Goal: Navigation & Orientation: Find specific page/section

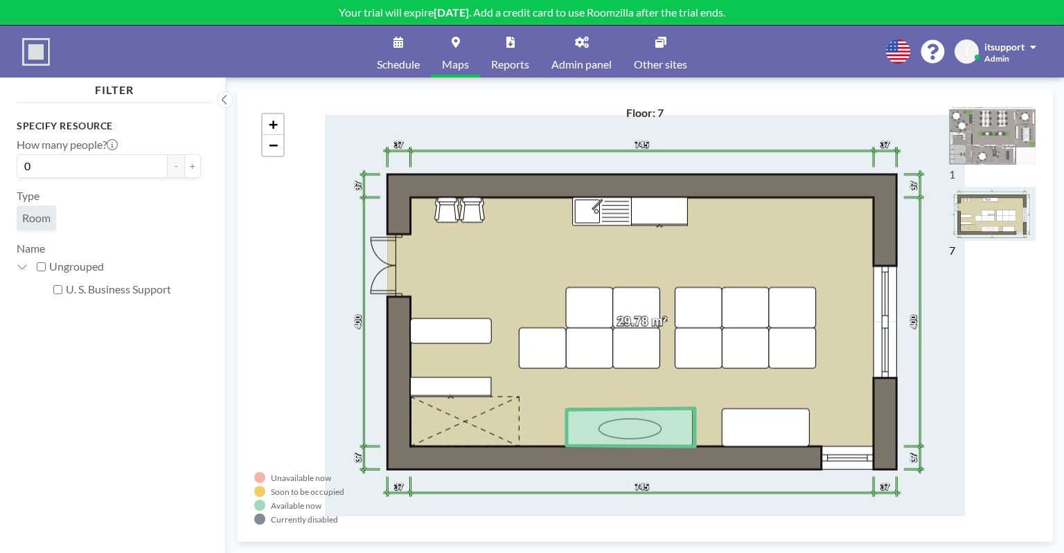
click at [1003, 135] on img at bounding box center [992, 135] width 87 height 59
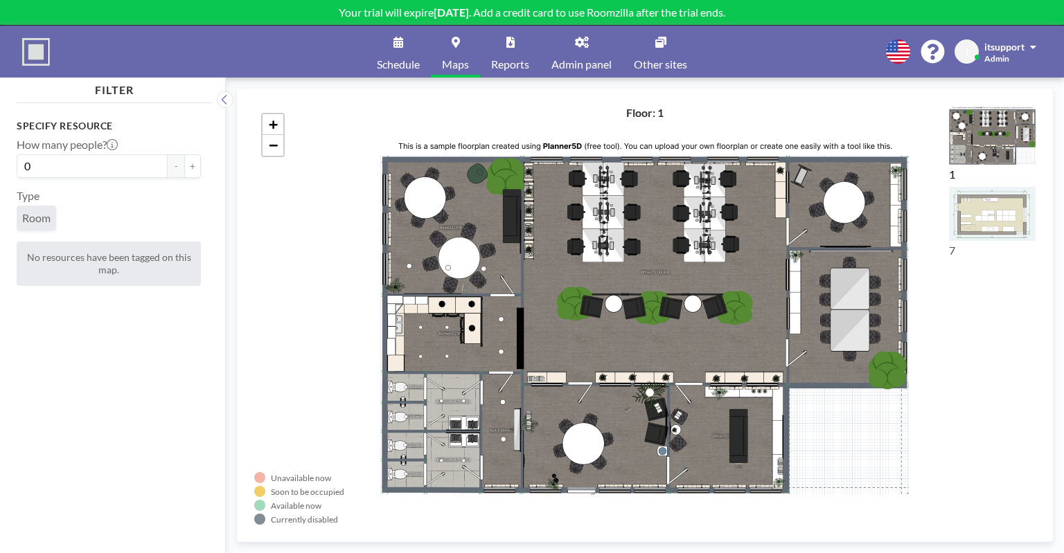
click at [982, 218] on img at bounding box center [992, 214] width 87 height 54
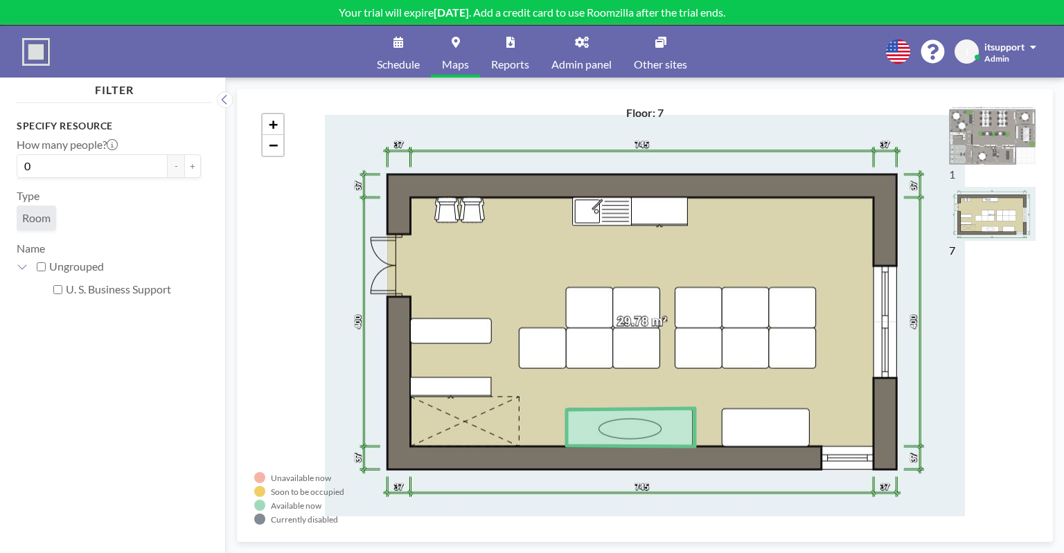
click at [988, 139] on img at bounding box center [992, 135] width 87 height 59
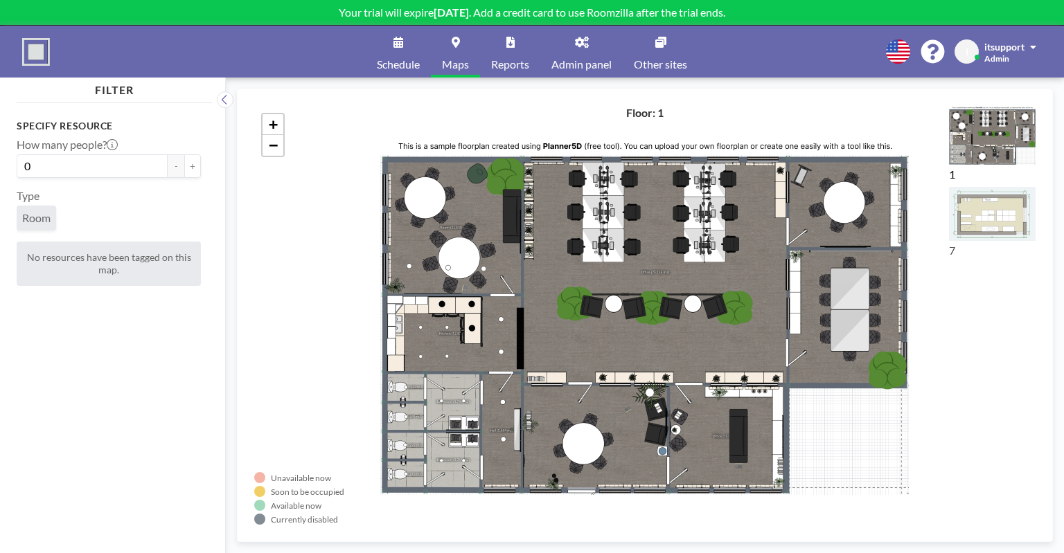
click at [999, 143] on img at bounding box center [992, 135] width 87 height 59
click at [1002, 202] on img at bounding box center [992, 214] width 87 height 54
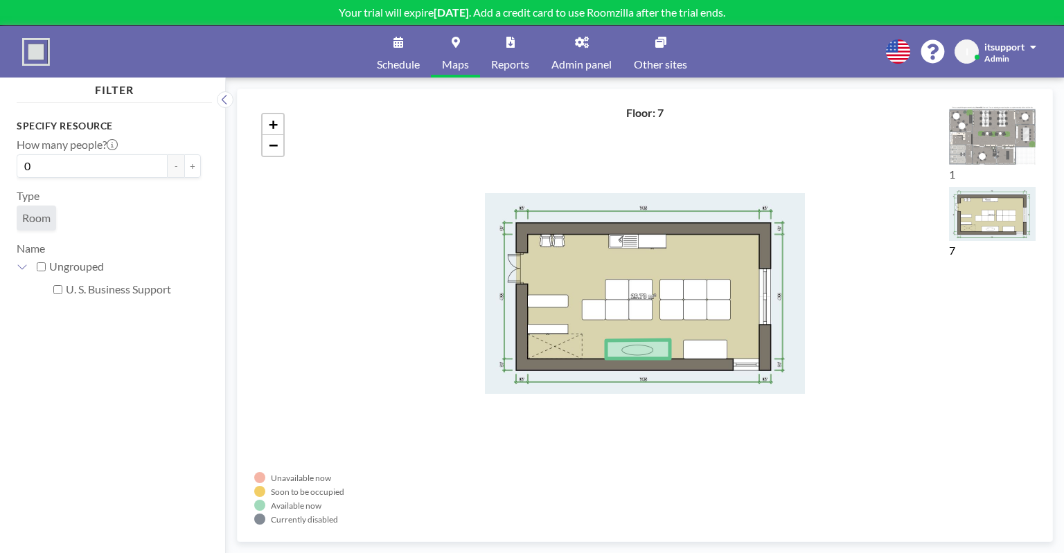
drag, startPoint x: 400, startPoint y: 305, endPoint x: 310, endPoint y: 337, distance: 96.2
click at [310, 337] on div "+ −" at bounding box center [644, 315] width 781 height 419
click at [447, 48] on link "Maps" at bounding box center [455, 52] width 49 height 52
click at [584, 41] on icon at bounding box center [582, 42] width 14 height 11
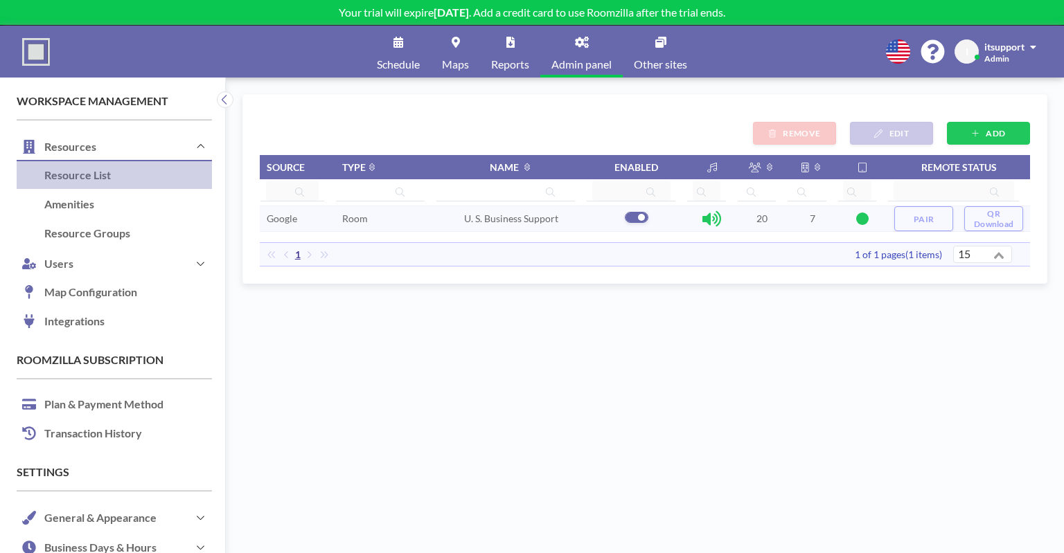
click at [921, 396] on div "ADD EDIT REMOVE Source Type Name Enabled Remote status Google Room U. S. Busine…" at bounding box center [644, 315] width 805 height 443
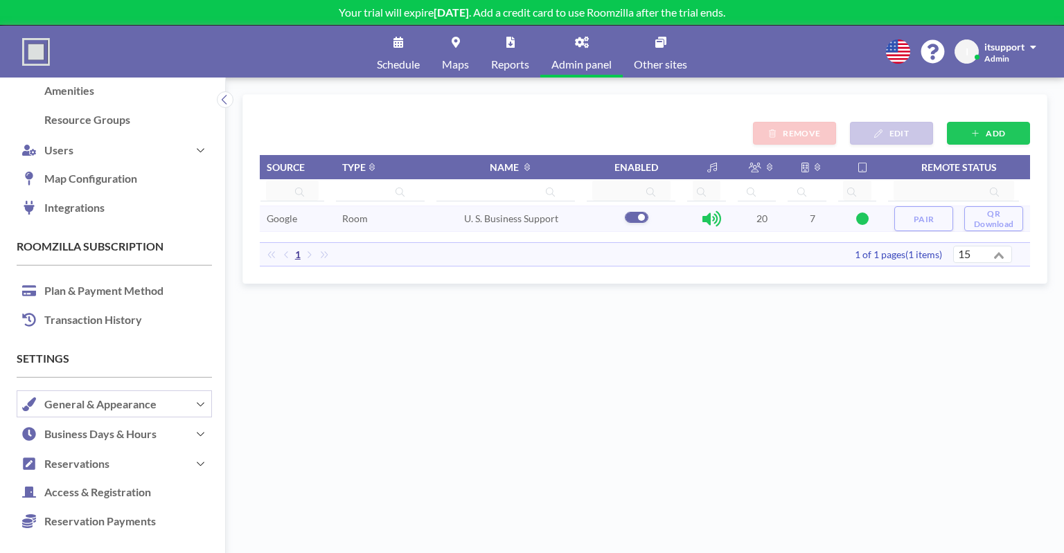
click at [183, 399] on button "General & Appearance" at bounding box center [114, 404] width 195 height 30
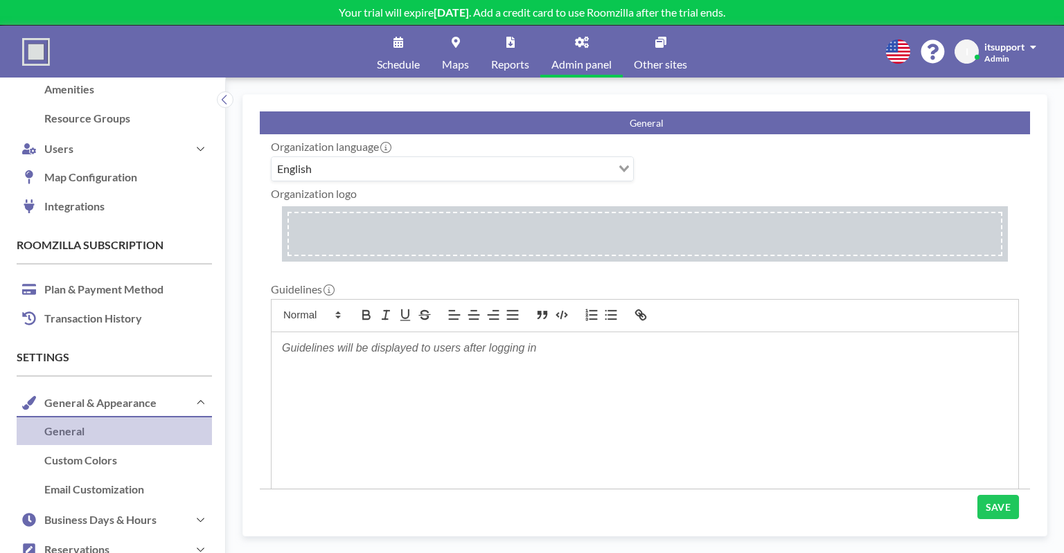
click at [465, 229] on input "file" at bounding box center [645, 233] width 726 height 55
click at [513, 225] on input "file" at bounding box center [645, 233] width 726 height 55
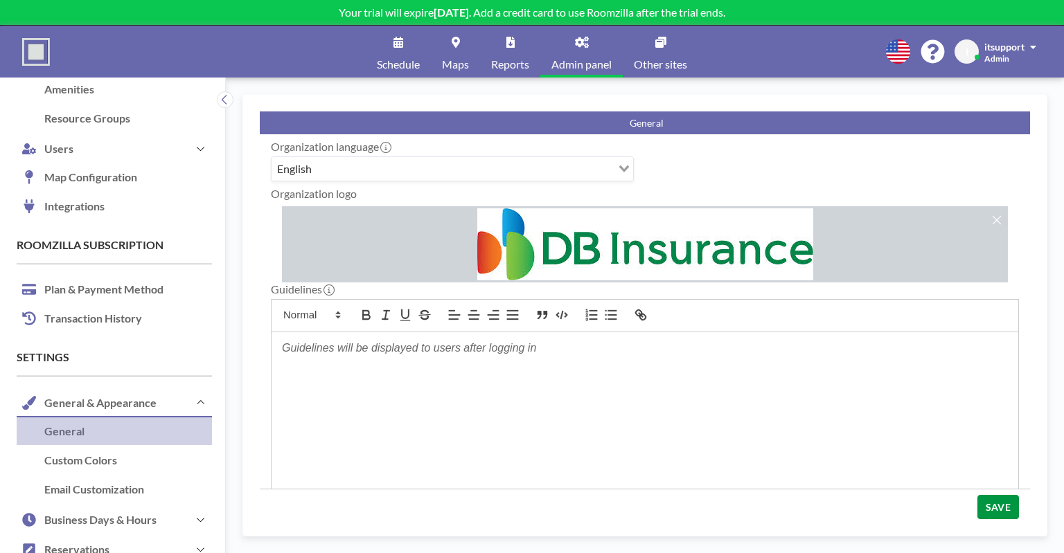
click at [980, 495] on button "SAVE" at bounding box center [998, 507] width 42 height 24
click at [111, 403] on button "General & Appearance" at bounding box center [114, 403] width 195 height 30
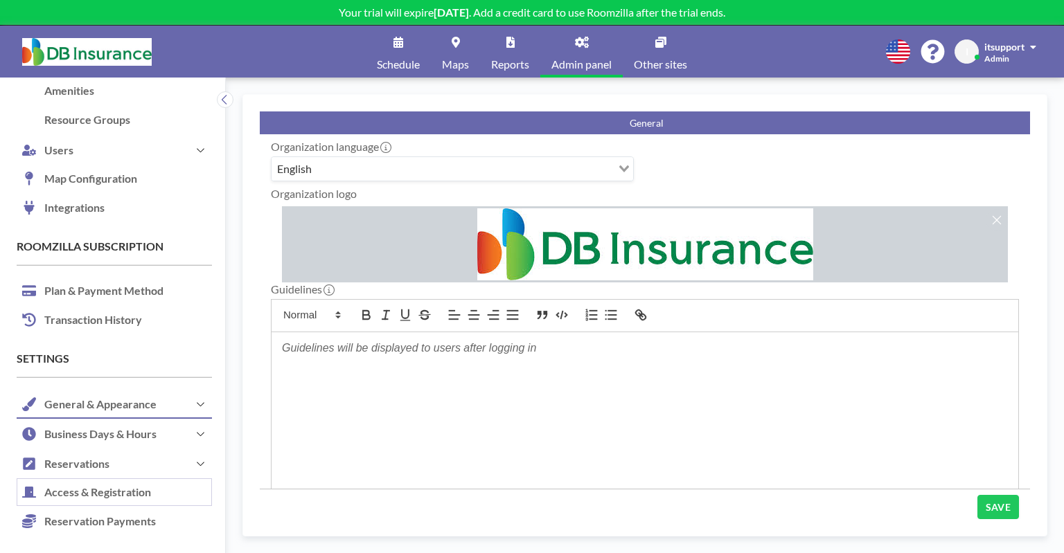
click at [120, 479] on link "Access & Registration" at bounding box center [114, 493] width 195 height 29
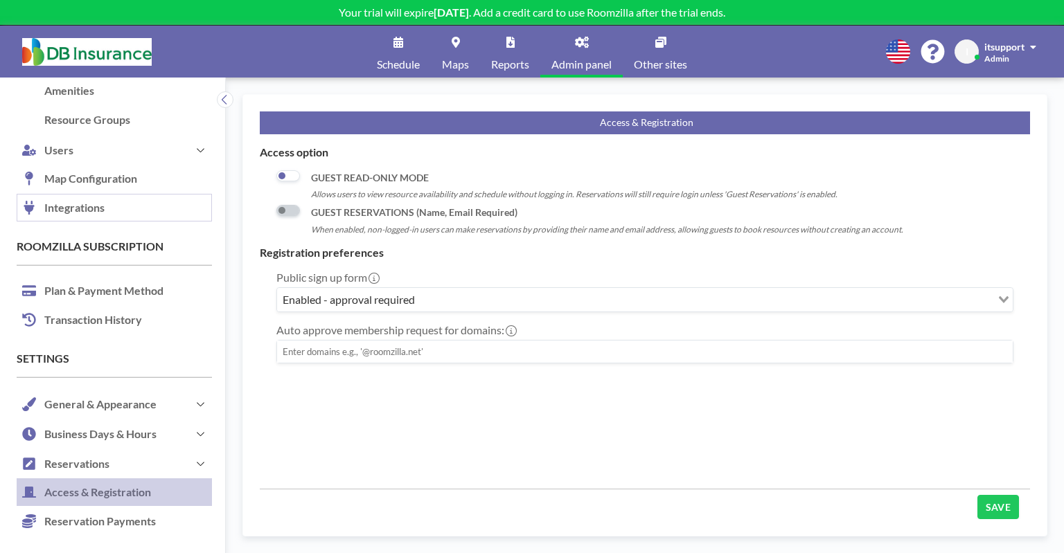
click at [111, 204] on link "Integrations" at bounding box center [114, 208] width 195 height 29
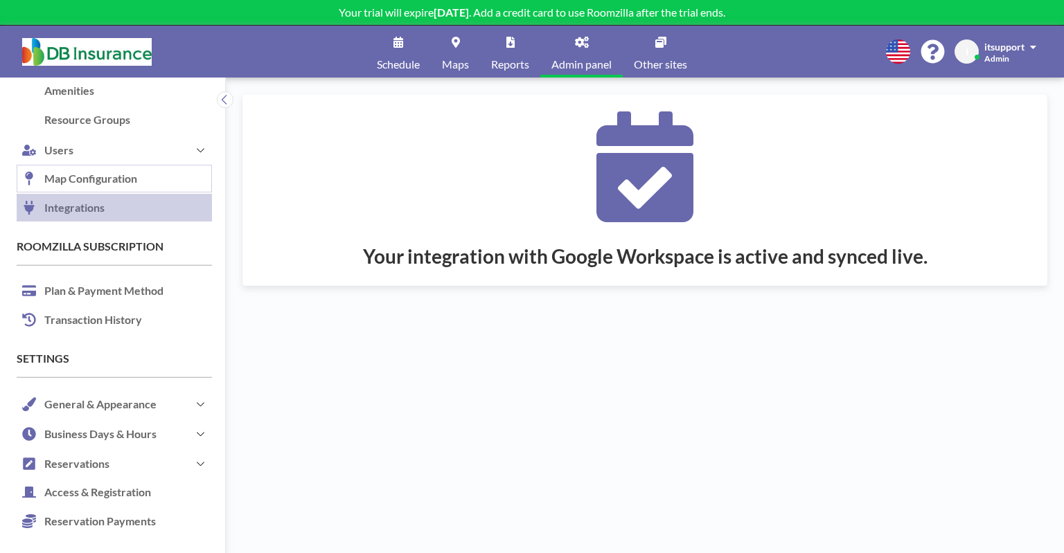
click at [125, 188] on link "Map Configuration" at bounding box center [114, 179] width 195 height 29
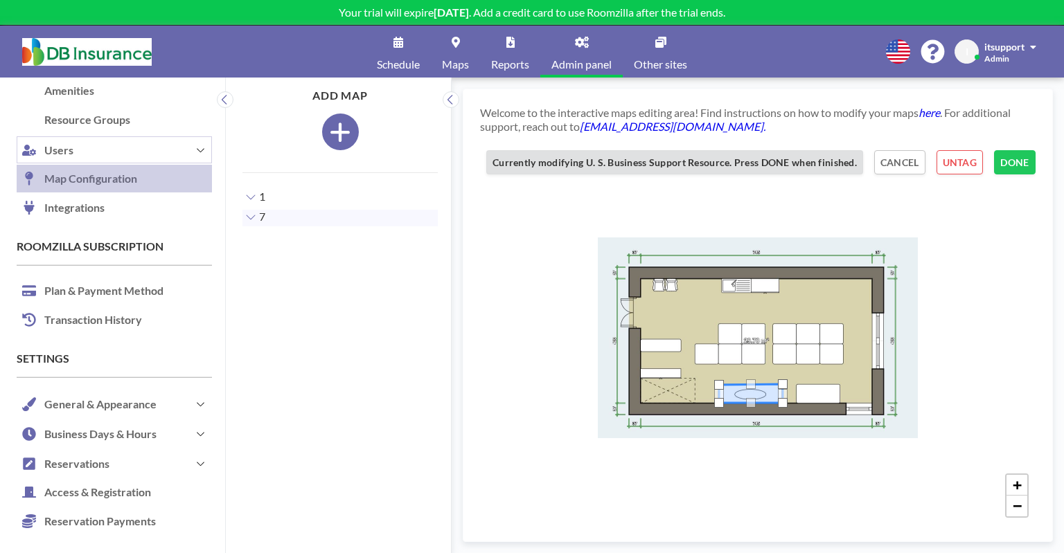
click at [169, 145] on button "Users" at bounding box center [114, 150] width 195 height 30
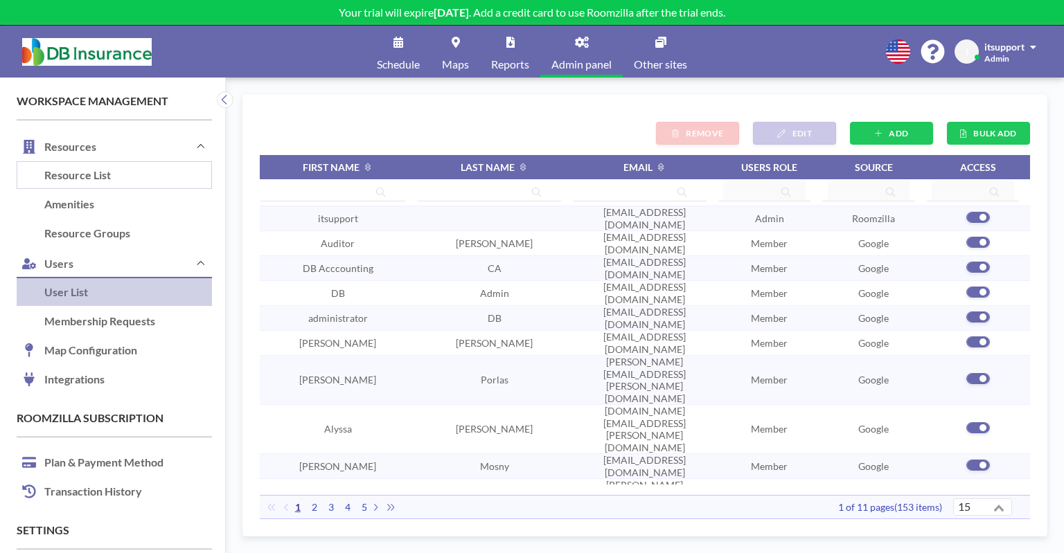
click at [138, 170] on link "Resource List" at bounding box center [114, 175] width 195 height 29
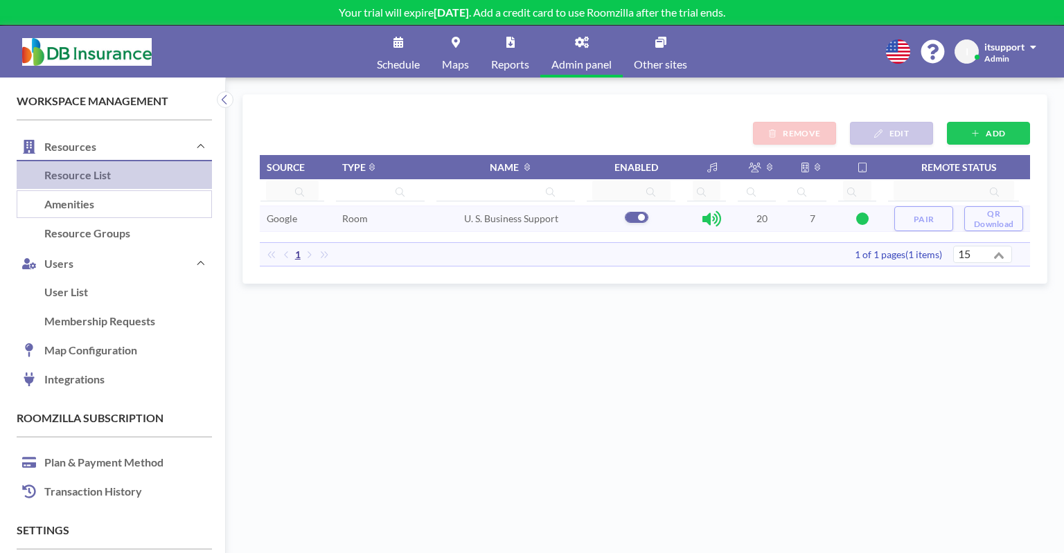
click at [139, 204] on link "Amenities" at bounding box center [114, 204] width 195 height 29
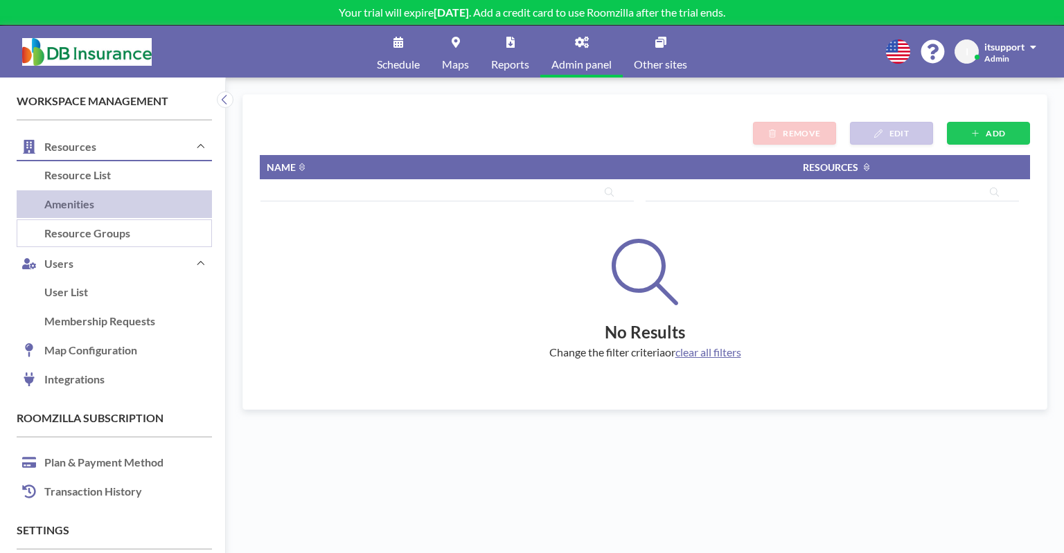
click at [144, 225] on link "Resource Groups" at bounding box center [114, 234] width 195 height 29
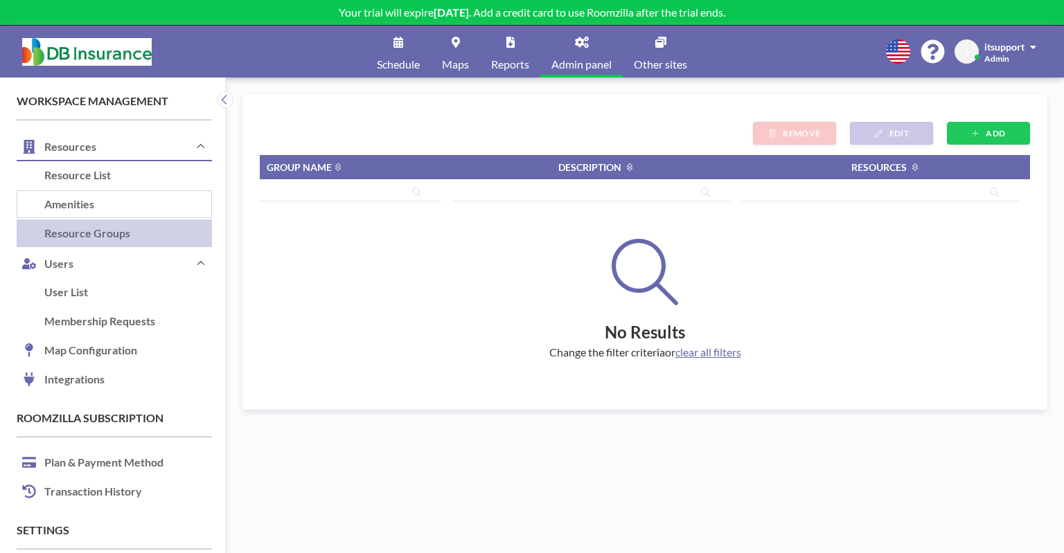
click at [148, 206] on link "Amenities" at bounding box center [114, 204] width 195 height 29
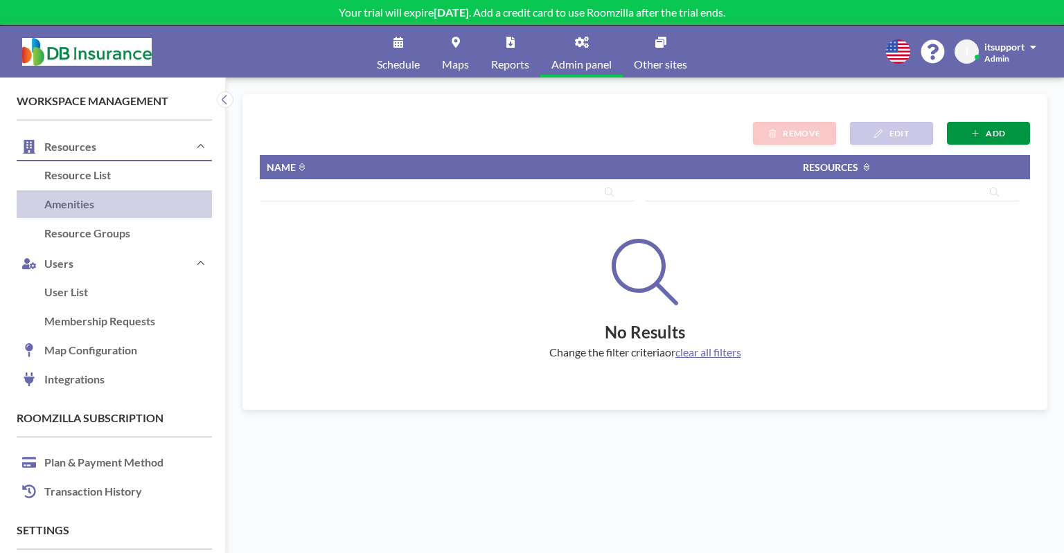
click at [976, 134] on icon "button" at bounding box center [976, 134] width 8 height 8
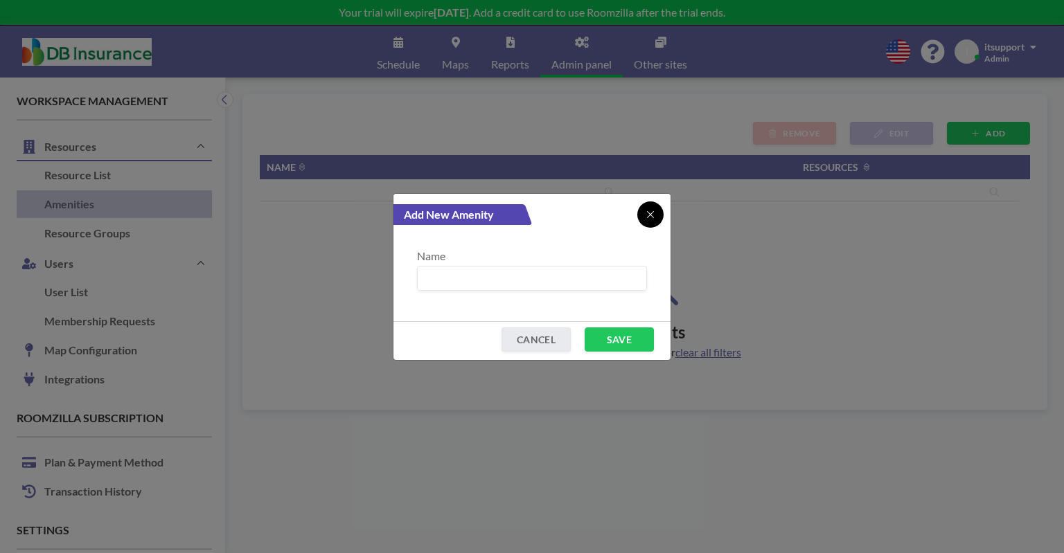
click at [651, 211] on icon at bounding box center [650, 214] width 8 height 11
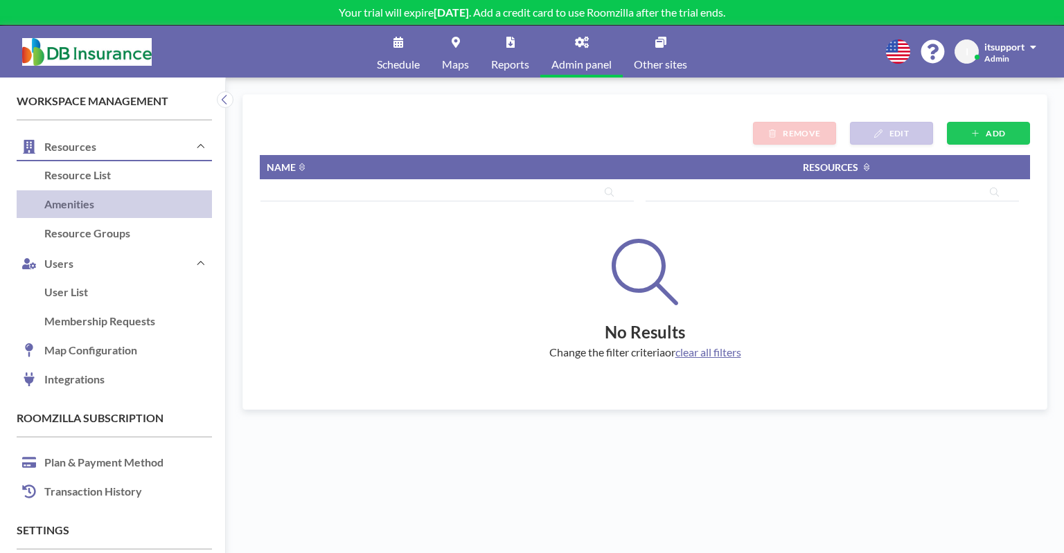
click at [457, 49] on link "Maps" at bounding box center [455, 52] width 49 height 52
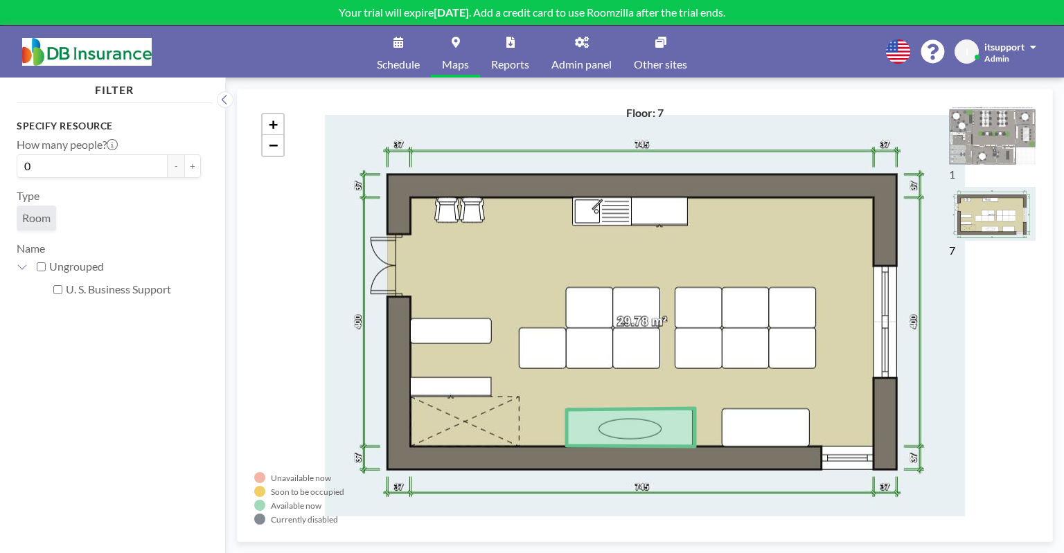
click at [60, 287] on input "U. S. Business Support" at bounding box center [57, 289] width 9 height 9
checkbox input "true"
click at [46, 267] on div "Ungrouped" at bounding box center [117, 267] width 168 height 23
click at [39, 265] on input "Ungrouped" at bounding box center [41, 267] width 9 height 9
checkbox input "false"
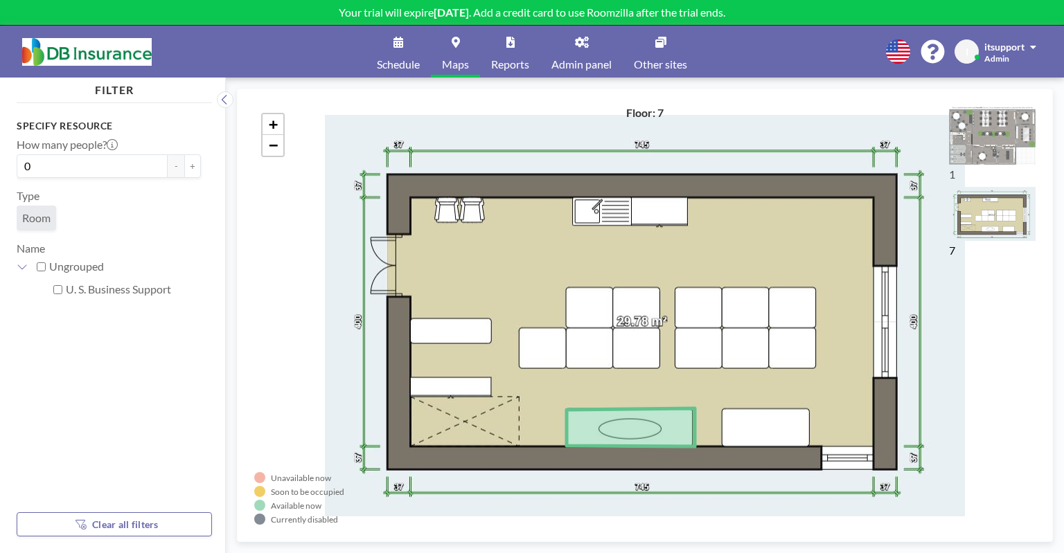
checkbox input "false"
click at [398, 53] on link "Schedule" at bounding box center [398, 52] width 65 height 52
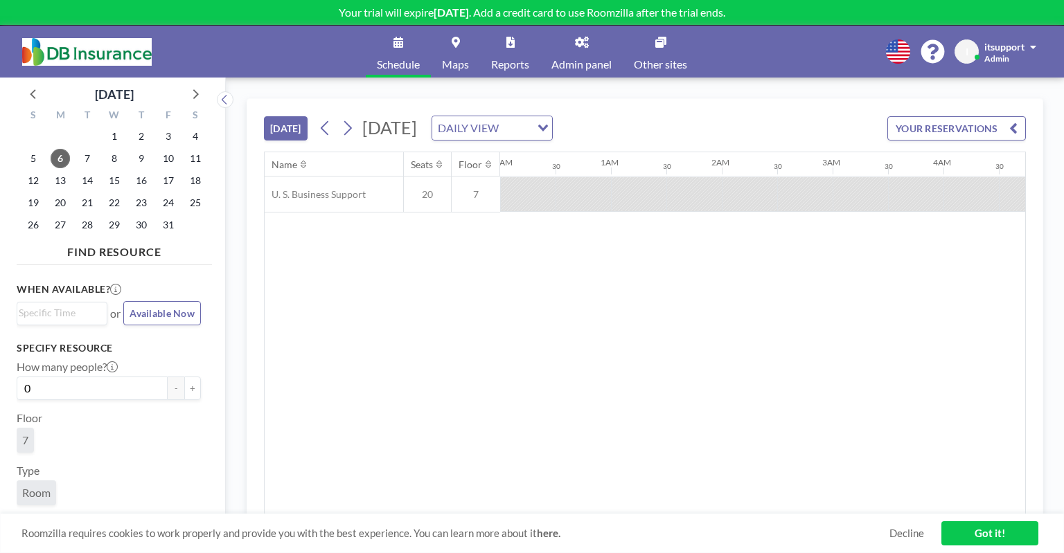
scroll to position [0, 1773]
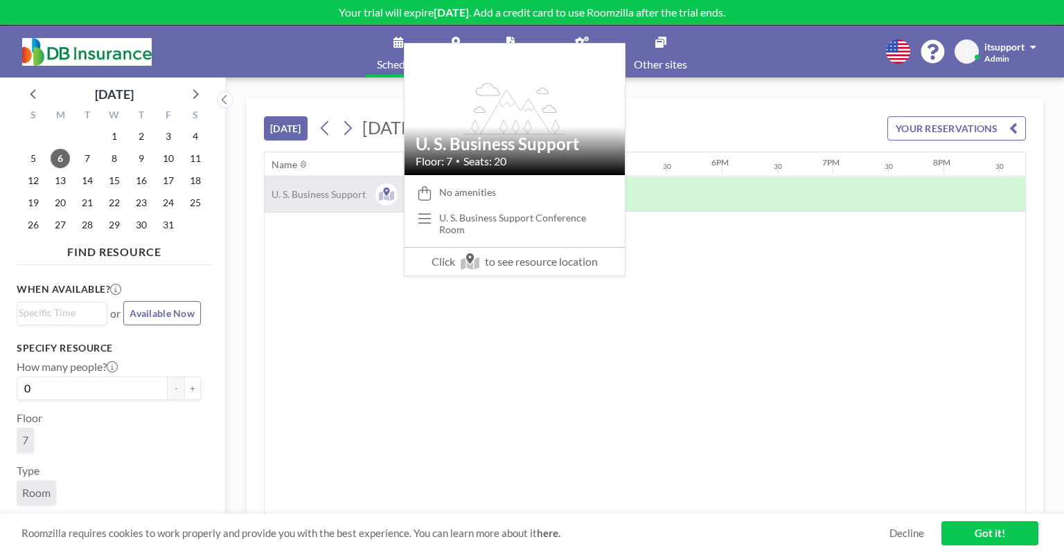
click at [332, 188] on span "U. S. Business Support" at bounding box center [315, 194] width 101 height 12
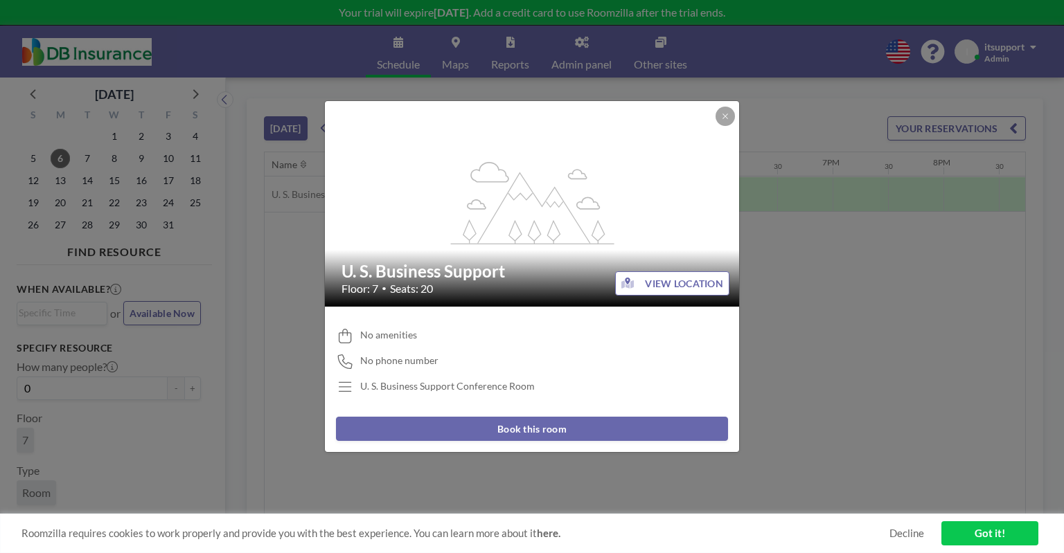
click at [560, 207] on icon "flex-grow: 1.2;" at bounding box center [533, 203] width 166 height 83
click at [520, 238] on icon "flex-grow: 1.2;" at bounding box center [533, 203] width 166 height 83
click at [654, 287] on button "VIEW LOCATION" at bounding box center [672, 284] width 114 height 24
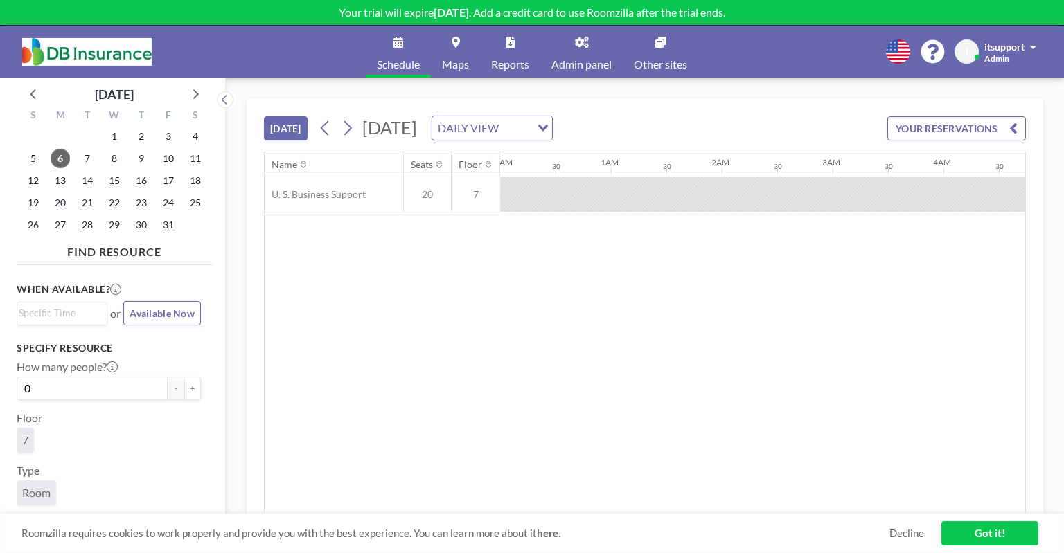
scroll to position [0, 1773]
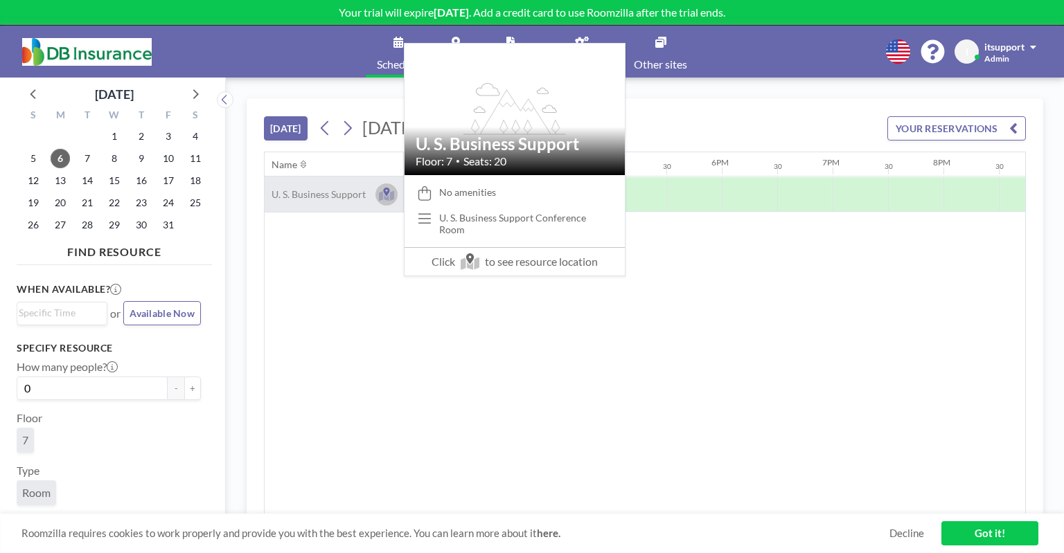
click at [382, 189] on icon at bounding box center [387, 195] width 16 height 14
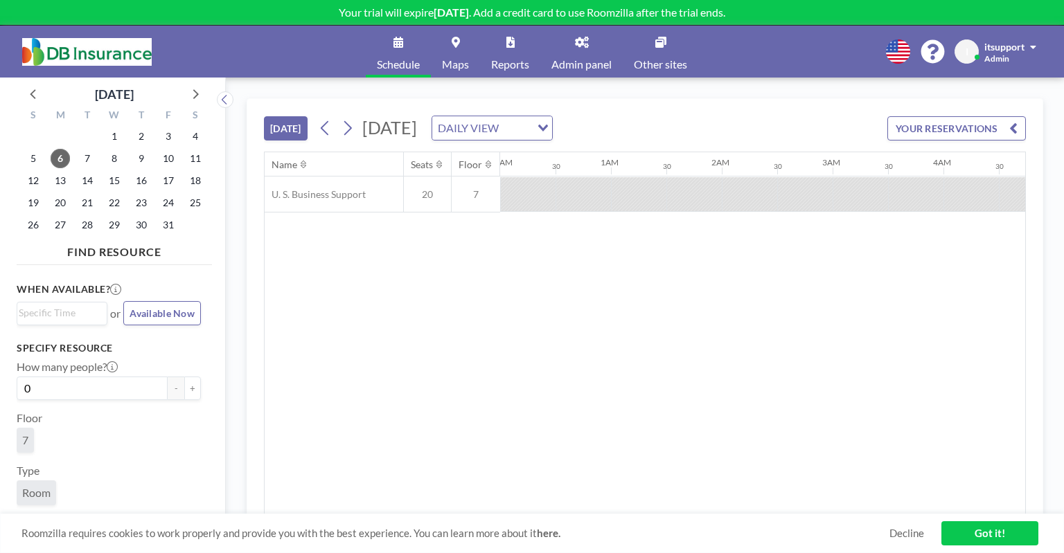
scroll to position [0, 1773]
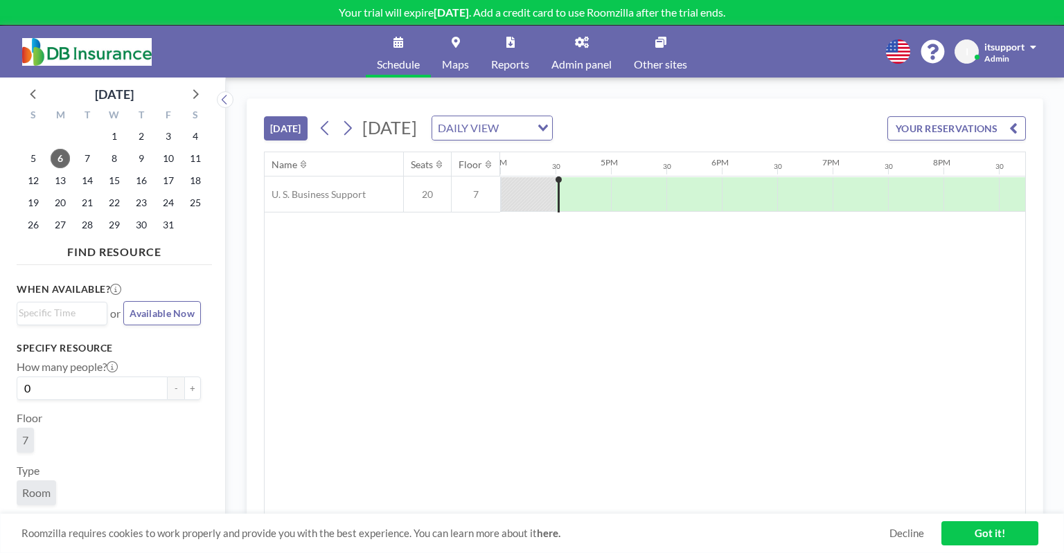
click at [598, 46] on link "Admin panel" at bounding box center [581, 52] width 82 height 52
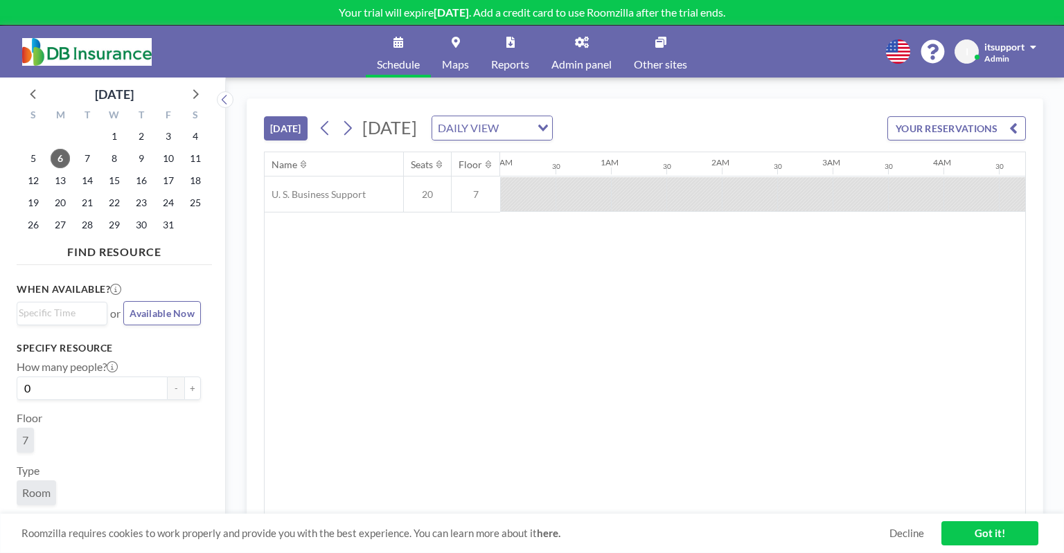
scroll to position [0, 1773]
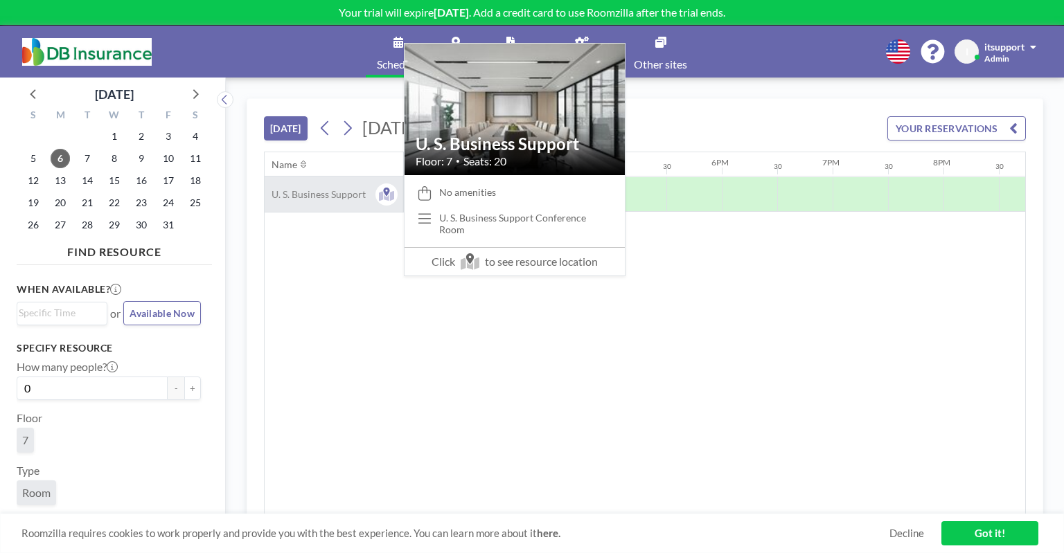
click at [313, 184] on div "U. S. Business Support" at bounding box center [334, 194] width 139 height 35
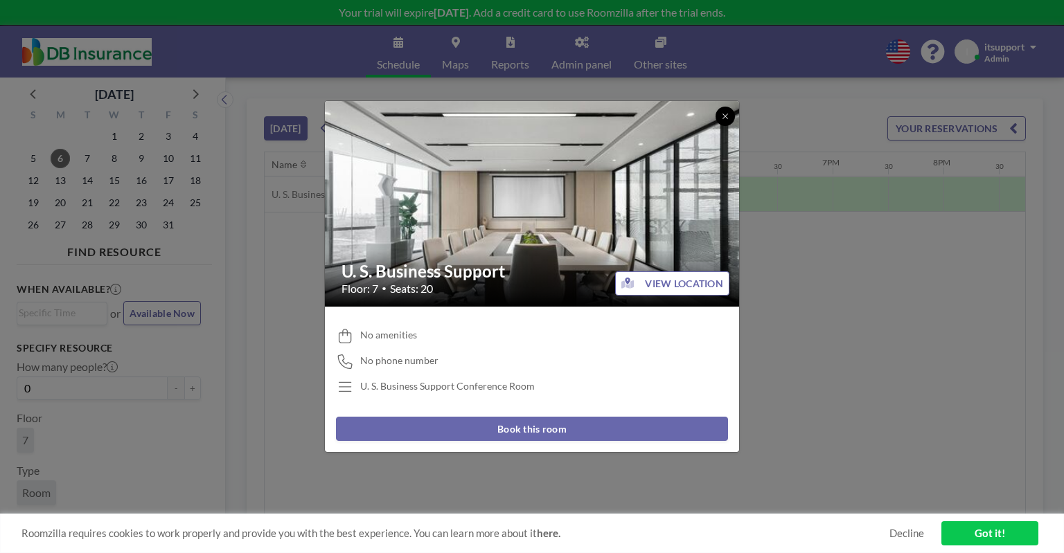
click at [723, 117] on icon at bounding box center [724, 116] width 5 height 5
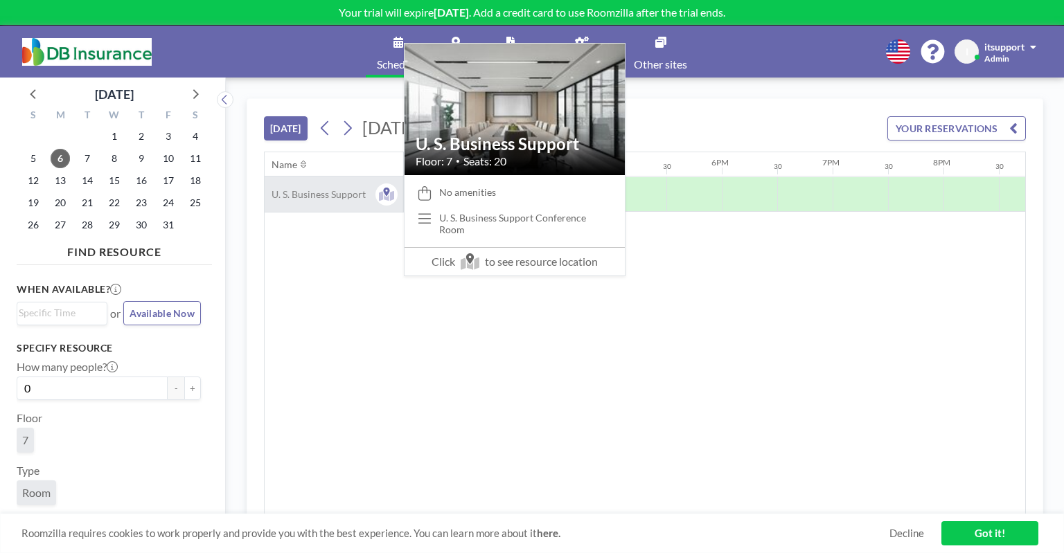
click at [327, 183] on div "U. S. Business Support" at bounding box center [334, 194] width 139 height 35
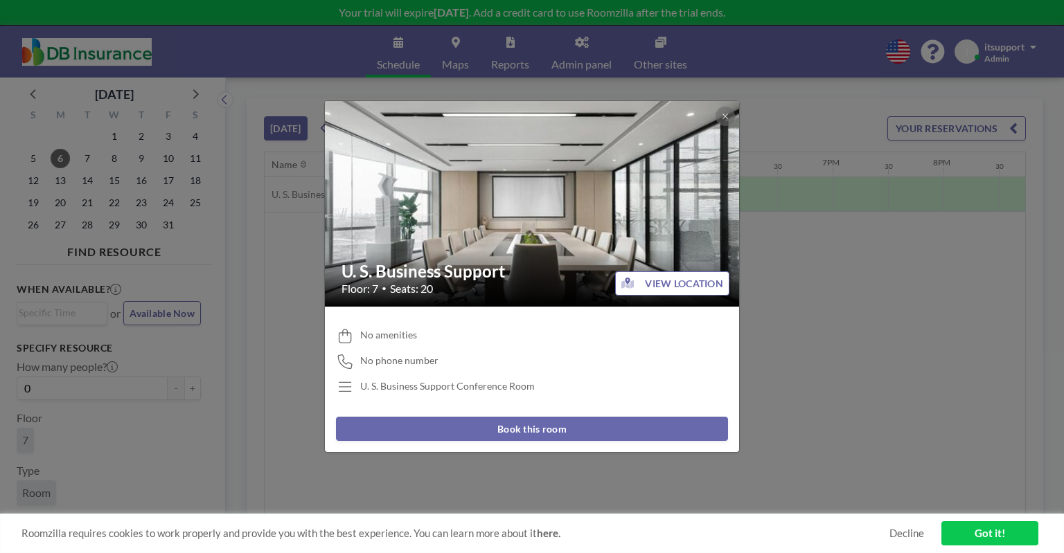
click at [649, 278] on button "VIEW LOCATION" at bounding box center [672, 284] width 114 height 24
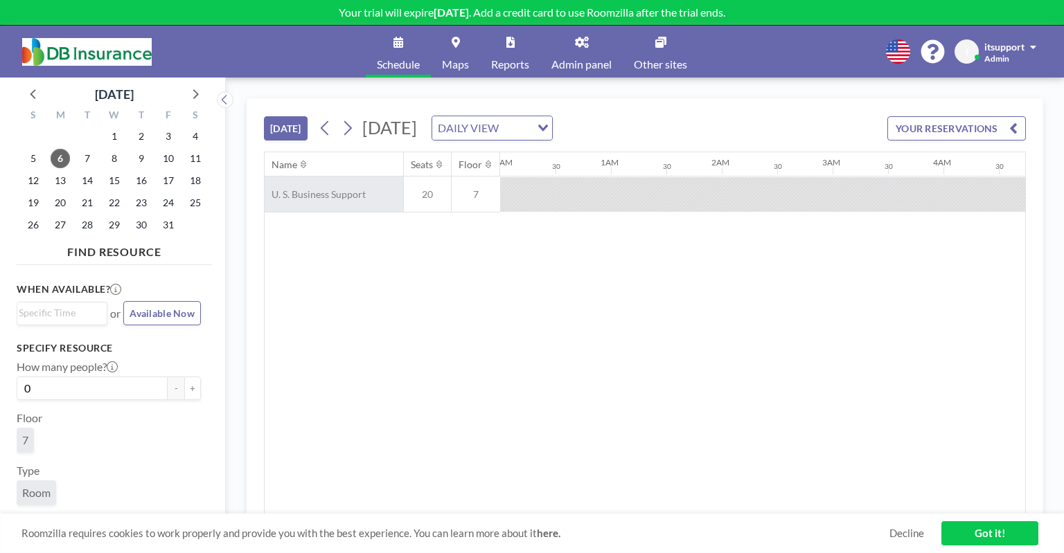
scroll to position [0, 1773]
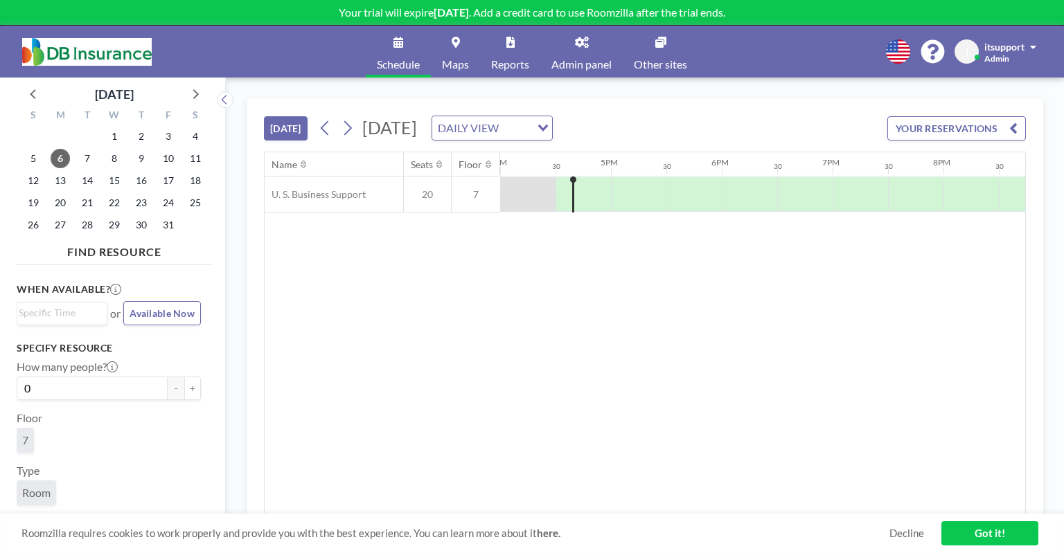
click at [465, 48] on link "Maps" at bounding box center [455, 52] width 49 height 52
click at [532, 48] on link "Reports" at bounding box center [510, 52] width 60 height 52
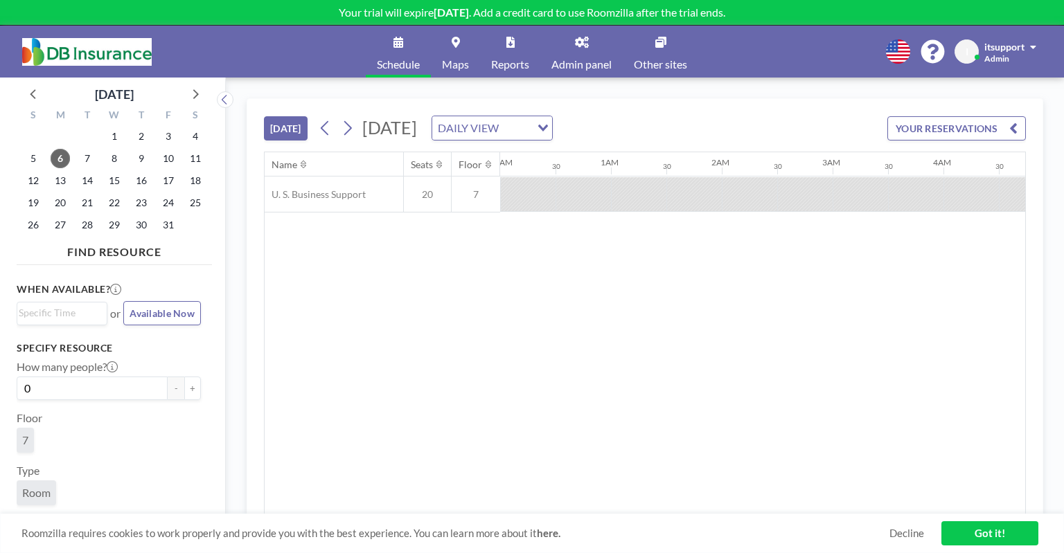
scroll to position [0, 1773]
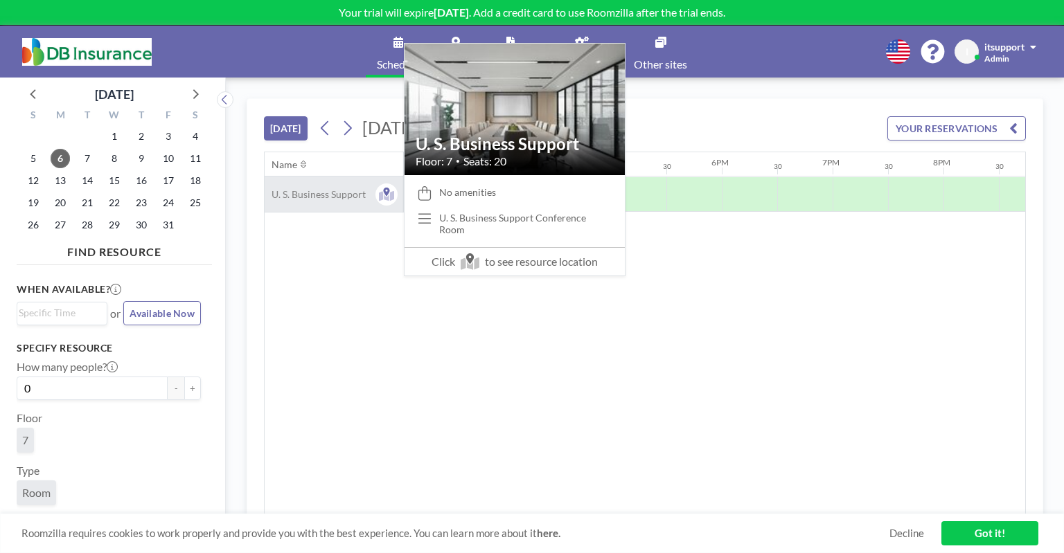
click at [319, 195] on span "U. S. Business Support" at bounding box center [315, 194] width 101 height 12
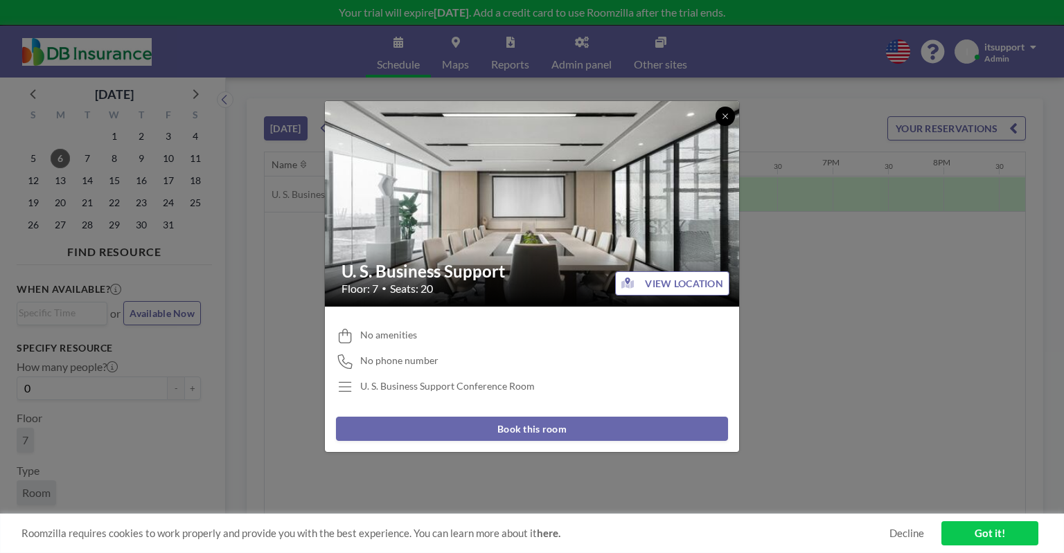
click at [724, 120] on icon at bounding box center [725, 116] width 8 height 8
